Goal: Task Accomplishment & Management: Complete application form

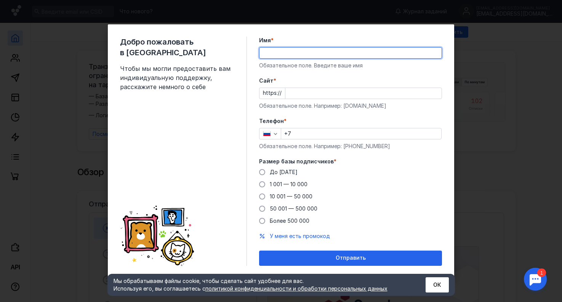
click at [285, 53] on input "Имя *" at bounding box center [350, 53] width 182 height 11
type input "[PERSON_NAME]"
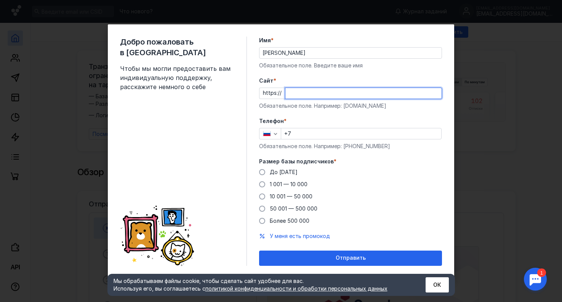
paste input "[DOMAIN_NAME]"
click at [297, 96] on input "Cайт *" at bounding box center [363, 93] width 156 height 11
type input "[DOMAIN_NAME]"
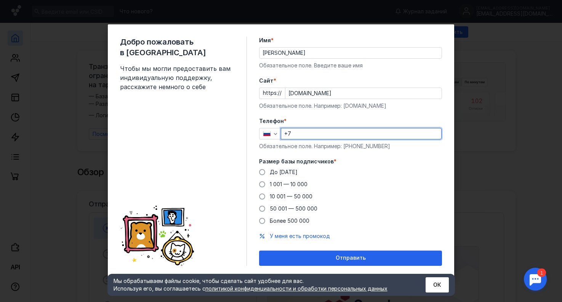
click at [302, 138] on input "+7" at bounding box center [361, 133] width 160 height 11
type input "[PHONE_NUMBER]"
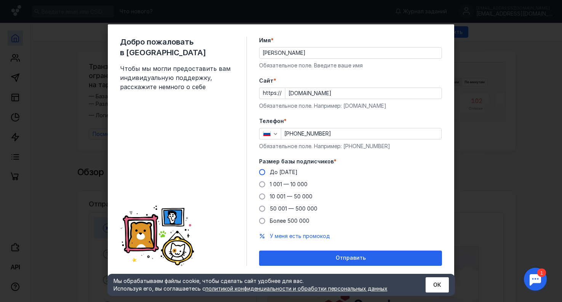
click at [271, 173] on span "До [DATE]" at bounding box center [284, 172] width 28 height 6
click at [0, 0] on input "До [DATE]" at bounding box center [0, 0] width 0 height 0
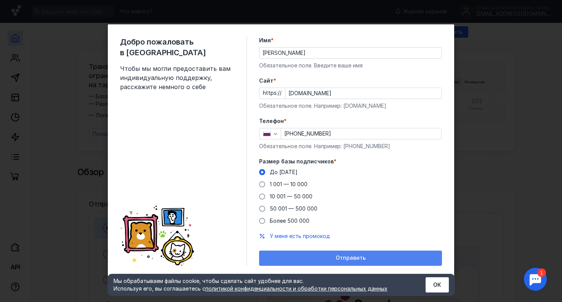
click at [348, 259] on span "Отправить" at bounding box center [351, 258] width 30 height 6
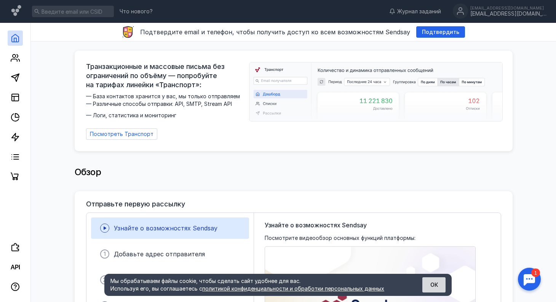
click at [439, 287] on button "ОК" at bounding box center [434, 284] width 23 height 15
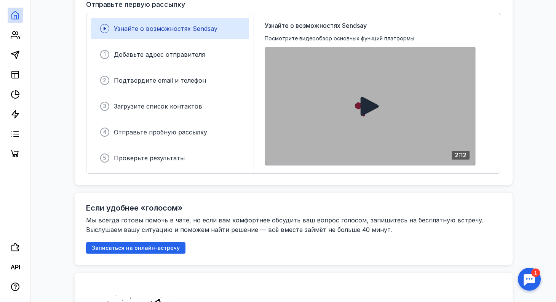
scroll to position [200, 0]
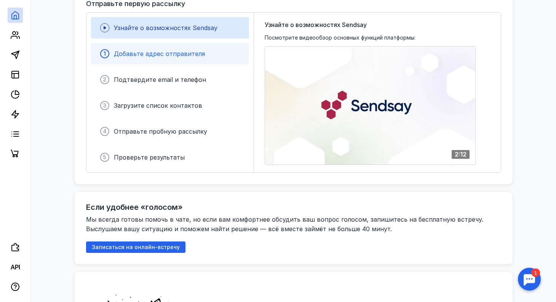
click at [198, 50] on span "Добавьте адрес отправителя" at bounding box center [159, 54] width 91 height 8
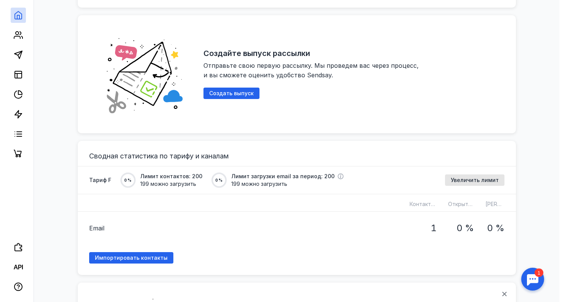
scroll to position [458, 0]
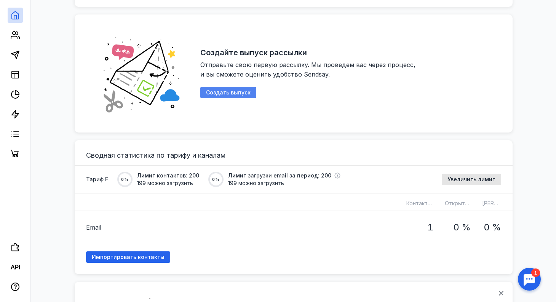
click at [233, 90] on span "Создать выпуск" at bounding box center [228, 93] width 45 height 6
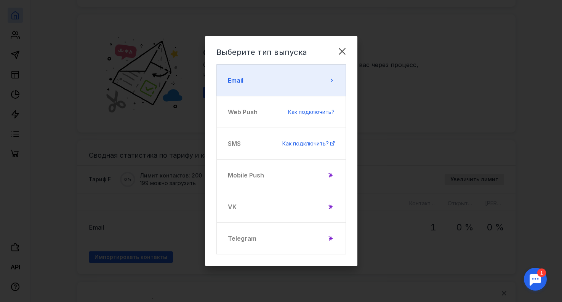
click at [247, 86] on button "Email" at bounding box center [281, 80] width 130 height 32
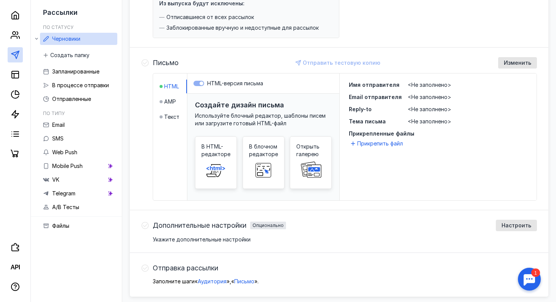
scroll to position [143, 0]
click at [174, 115] on span "Текст" at bounding box center [171, 117] width 15 height 8
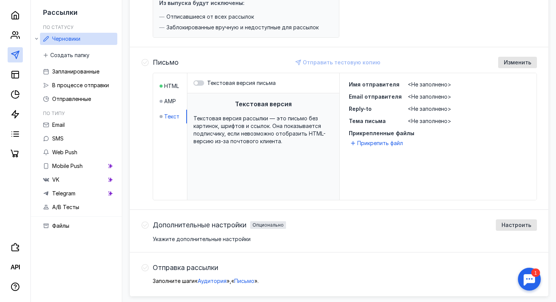
click at [240, 133] on span "Текстовая версия рассылки — это письмо без картинок, шрифтов и ссылок. Она пока…" at bounding box center [260, 129] width 132 height 29
click at [281, 141] on div "Текстовая версия рассылки — это письмо без картинок, шрифтов и ссылок. Она пока…" at bounding box center [264, 130] width 140 height 30
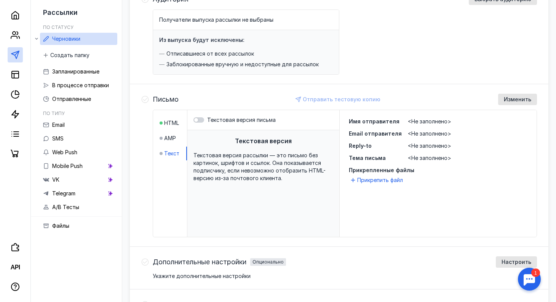
scroll to position [96, 0]
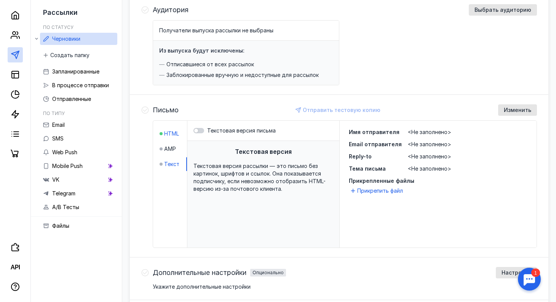
click at [172, 131] on span "HTML" at bounding box center [171, 134] width 15 height 8
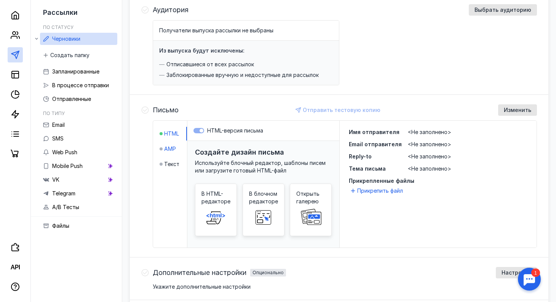
click at [166, 145] on span "AMP" at bounding box center [170, 149] width 12 height 8
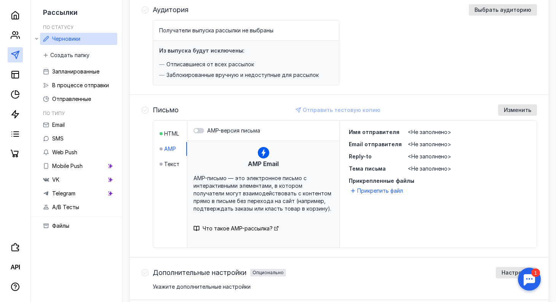
click at [171, 171] on div "HTML AMP Текст" at bounding box center [170, 184] width 34 height 127
click at [171, 165] on span "Текст" at bounding box center [171, 164] width 15 height 8
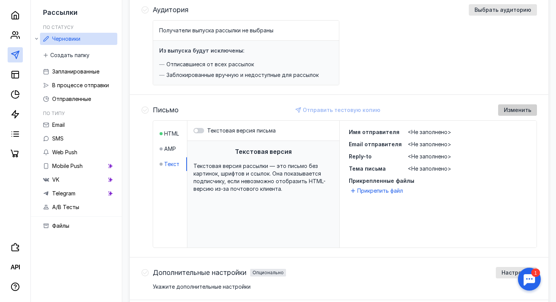
click at [512, 110] on span "Изменить" at bounding box center [517, 110] width 27 height 6
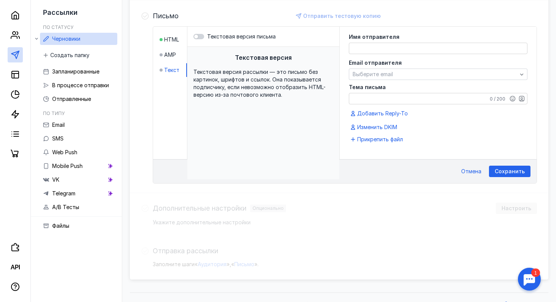
scroll to position [190, 0]
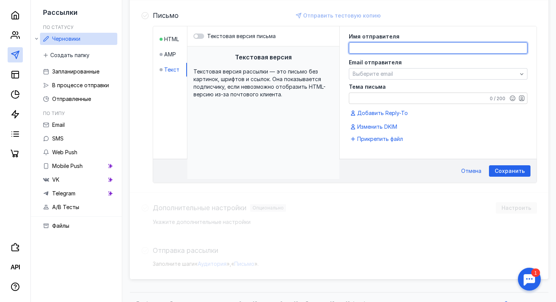
click at [384, 51] on textarea at bounding box center [438, 48] width 178 height 11
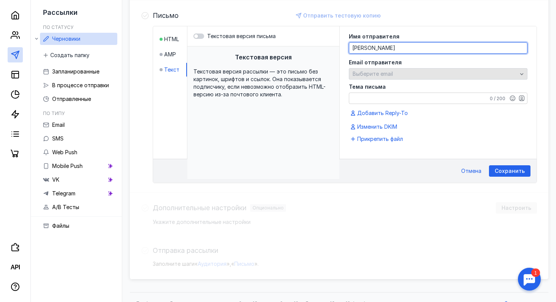
type textarea "[PERSON_NAME]"
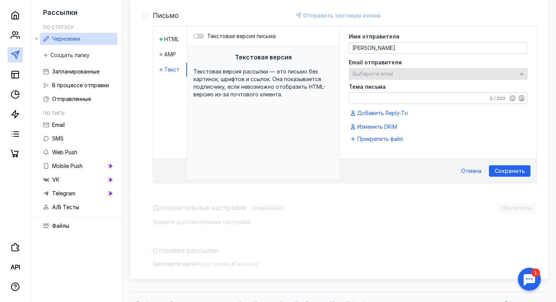
click at [370, 78] on div "Выберите email" at bounding box center [438, 73] width 179 height 11
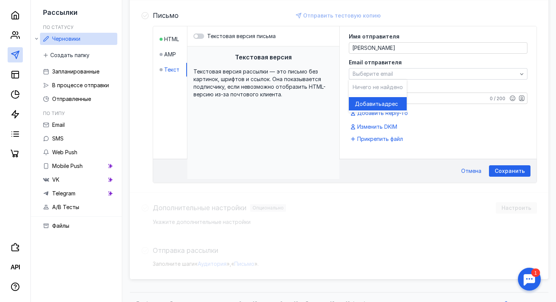
click at [377, 100] on span "Добавить" at bounding box center [368, 104] width 27 height 8
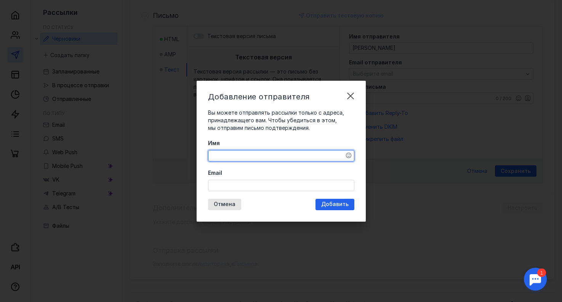
click at [237, 155] on textarea "Имя" at bounding box center [281, 156] width 146 height 11
type textarea "Ф"
type textarea "[PERSON_NAME]"
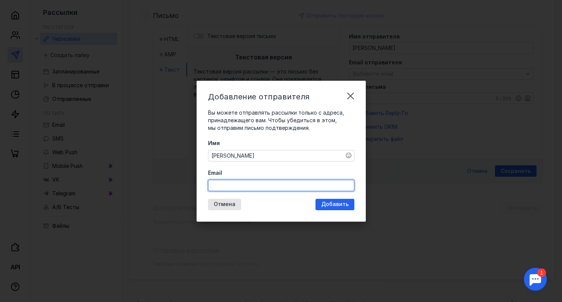
click at [230, 189] on input "Email" at bounding box center [281, 185] width 146 height 11
type input "[EMAIL_ADDRESS][DOMAIN_NAME]"
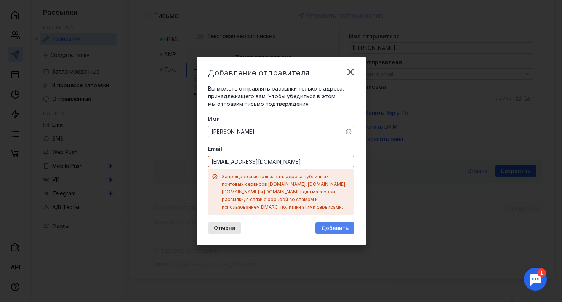
click at [331, 204] on div "Добавление отправителя Вы можете отправлять рассылки только с адреса, принадлеж…" at bounding box center [281, 151] width 169 height 189
